Goal: Task Accomplishment & Management: Manage account settings

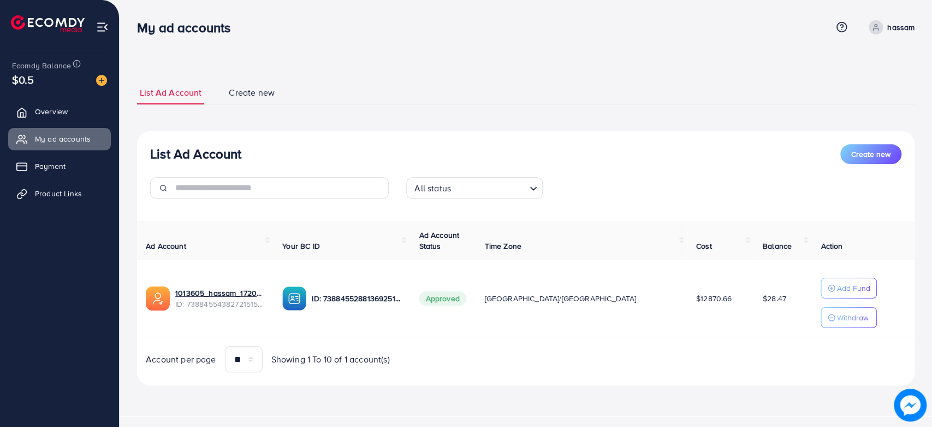
click at [230, 58] on div "List Ad Account Create new List Ad Account Create new All status Loading... Ad …" at bounding box center [526, 208] width 813 height 416
